Goal: Navigation & Orientation: Understand site structure

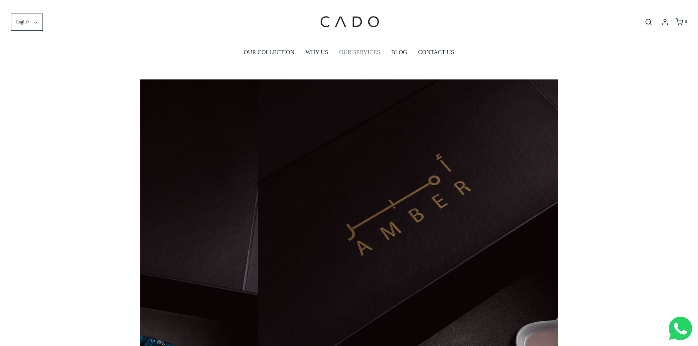
click at [347, 51] on link "OUR SERVICES" at bounding box center [359, 52] width 41 height 17
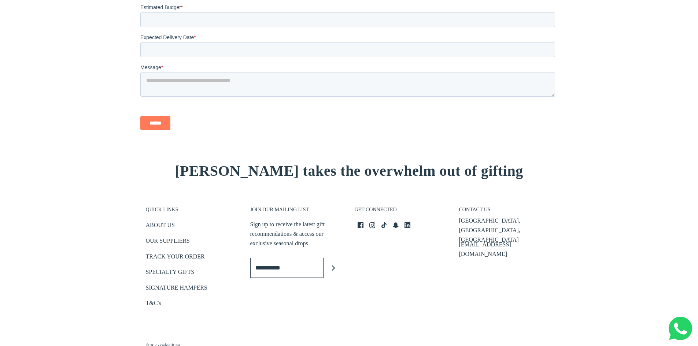
scroll to position [1079, 0]
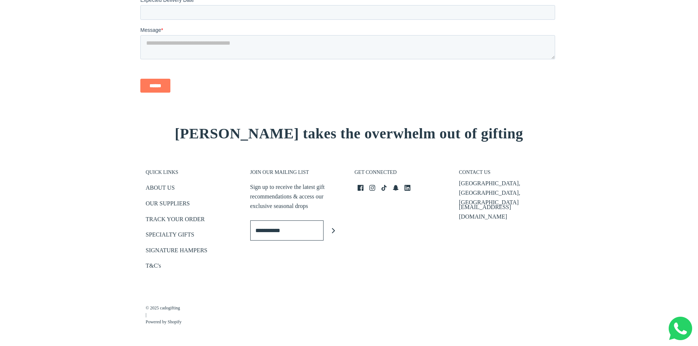
click at [506, 187] on p "[GEOGRAPHIC_DATA], [GEOGRAPHIC_DATA], [GEOGRAPHIC_DATA]" at bounding box center [505, 193] width 93 height 28
click at [499, 198] on div "CONTACT US Business Bay, Dubai, UAE info@cadogifting.com" at bounding box center [506, 217] width 104 height 125
click at [174, 186] on link "ABOUT US" at bounding box center [160, 189] width 29 height 12
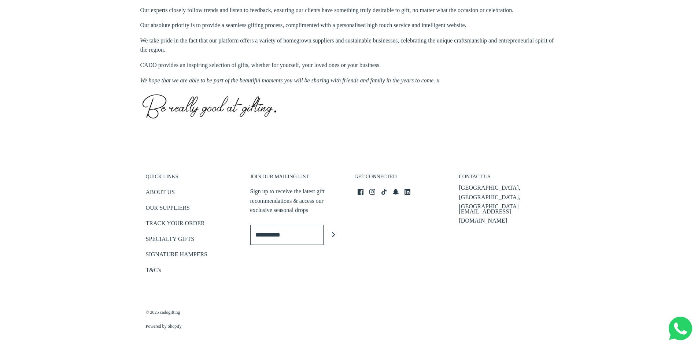
scroll to position [334, 0]
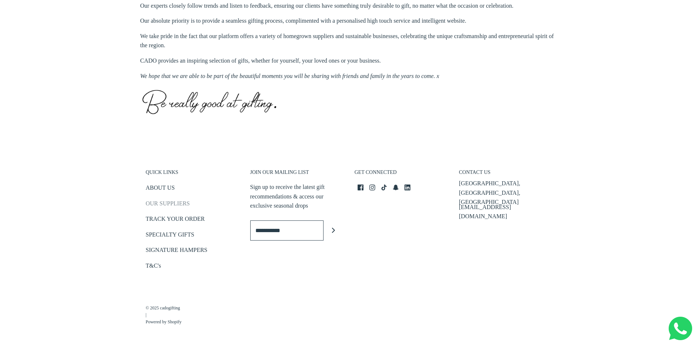
click at [177, 202] on link "OUR SUPPLIERS" at bounding box center [168, 205] width 44 height 12
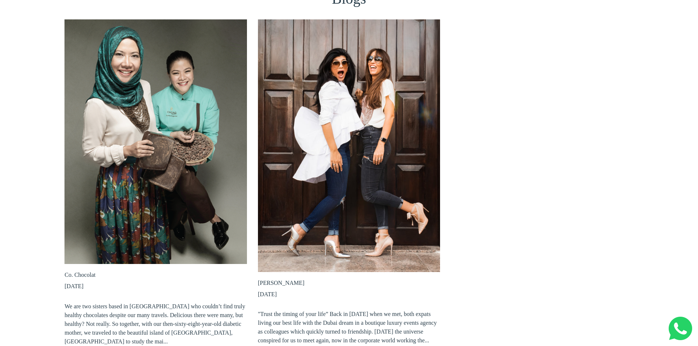
scroll to position [73, 0]
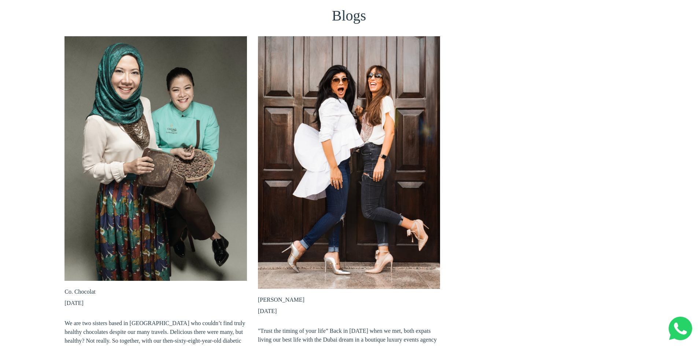
click at [358, 91] on link at bounding box center [349, 162] width 182 height 253
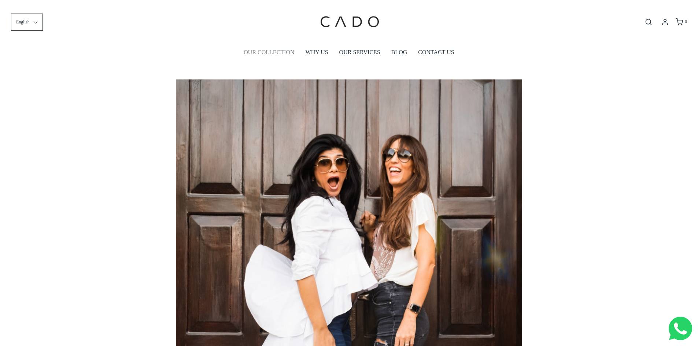
click at [245, 58] on link "OUR COLLECTION" at bounding box center [269, 52] width 51 height 17
